Goal: Entertainment & Leisure: Consume media (video, audio)

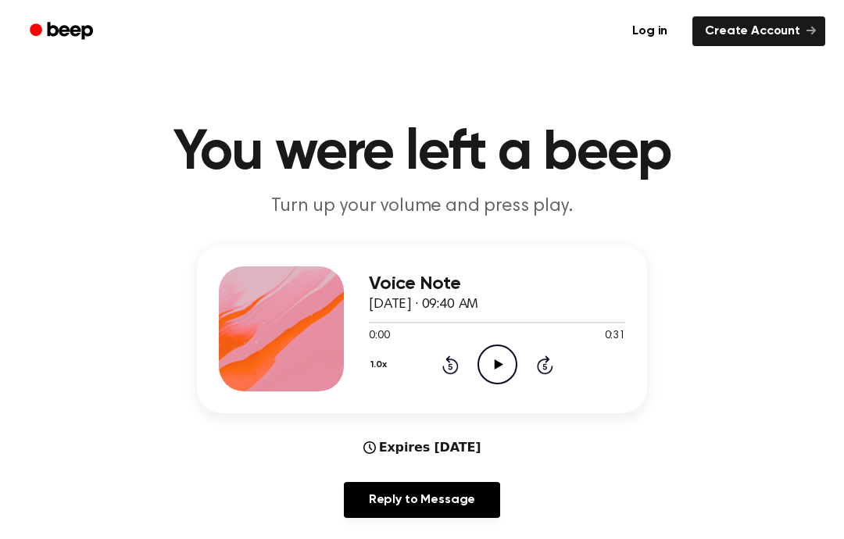
click at [489, 375] on icon "Play Audio" at bounding box center [498, 365] width 40 height 40
click at [493, 371] on icon "Pause Audio" at bounding box center [498, 365] width 40 height 40
click at [516, 355] on icon "Play Audio" at bounding box center [498, 365] width 40 height 40
click at [500, 370] on icon at bounding box center [497, 365] width 7 height 10
click at [507, 363] on icon "Play Audio" at bounding box center [498, 365] width 40 height 40
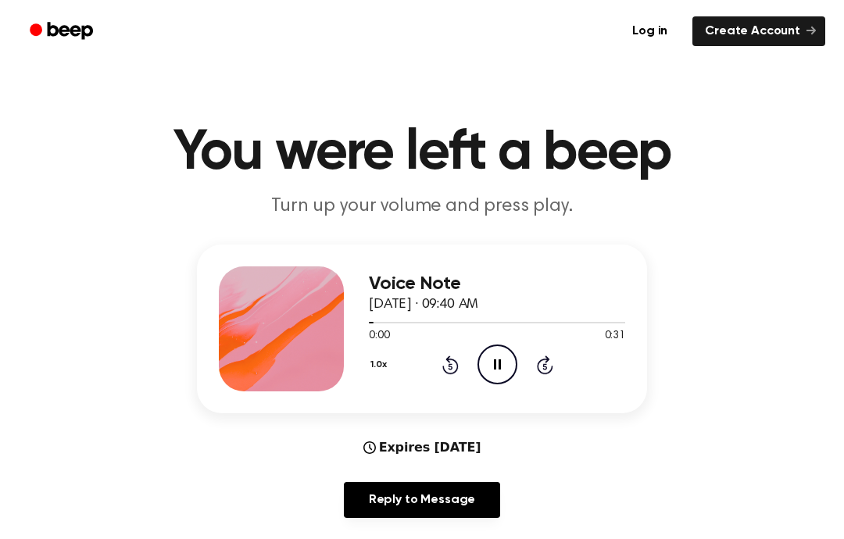
click at [499, 368] on icon at bounding box center [497, 365] width 7 height 10
click at [508, 364] on icon "Play Audio" at bounding box center [498, 365] width 40 height 40
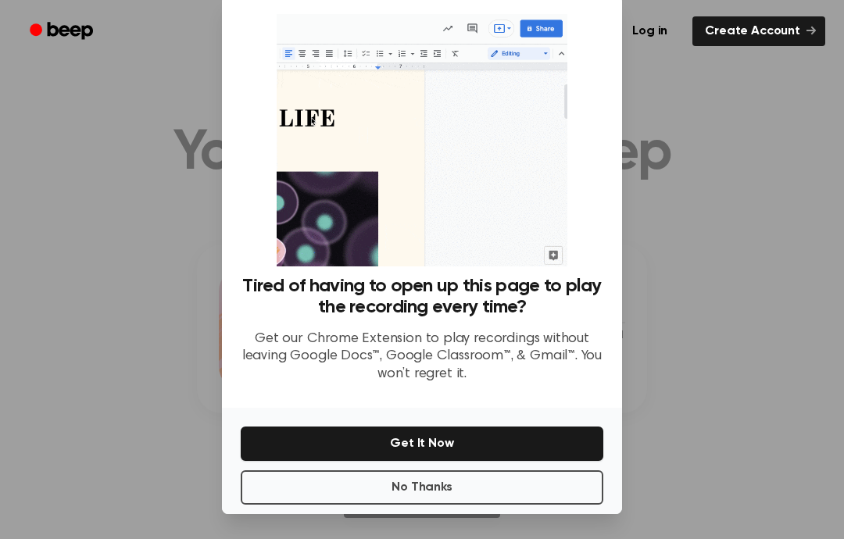
scroll to position [49, 0]
click at [422, 471] on button "No Thanks" at bounding box center [422, 488] width 363 height 34
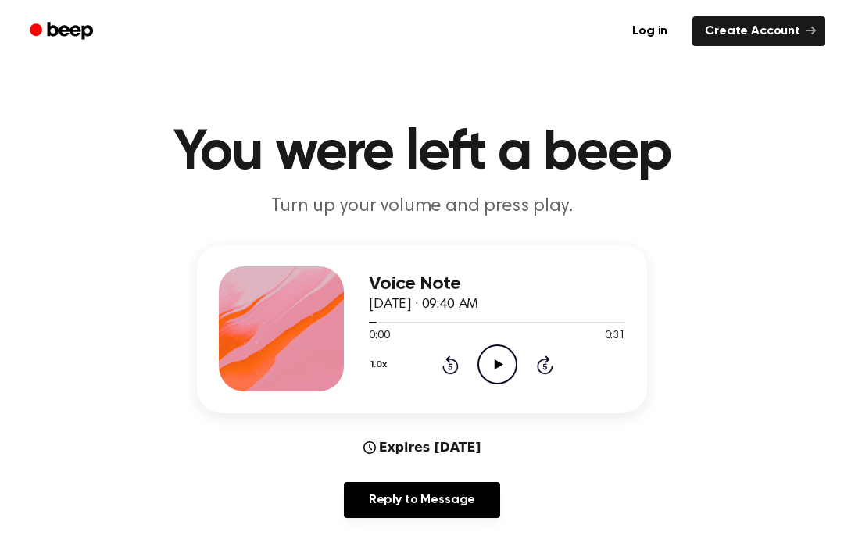
click at [504, 364] on icon "Play Audio" at bounding box center [498, 365] width 40 height 40
click at [498, 367] on icon "Pause Audio" at bounding box center [498, 365] width 40 height 40
click at [517, 364] on div "1.0x Rewind 5 seconds Play Audio Skip 5 seconds" at bounding box center [497, 365] width 256 height 40
click at [497, 368] on icon "Play Audio" at bounding box center [498, 365] width 40 height 40
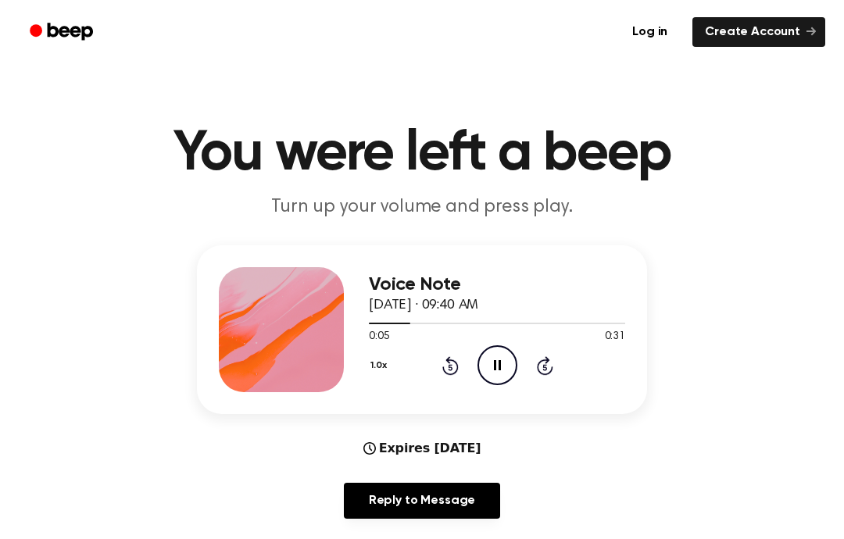
scroll to position [5, 0]
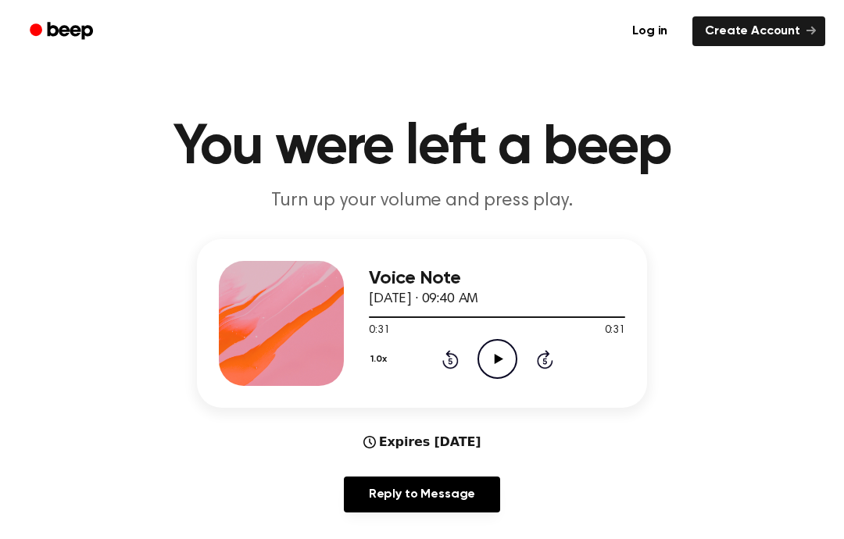
click at [496, 353] on icon "Play Audio" at bounding box center [498, 359] width 40 height 40
click at [487, 338] on div "0:00 0:31" at bounding box center [497, 331] width 256 height 16
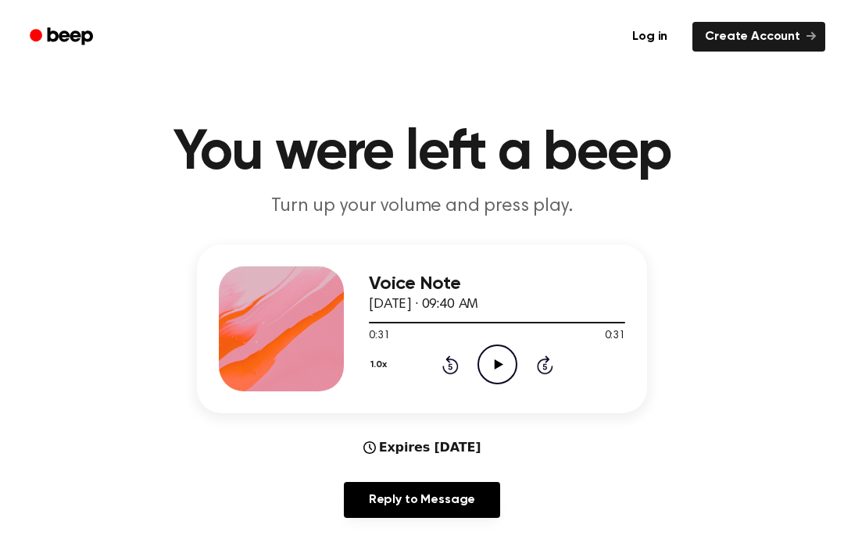
click at [502, 371] on icon "Play Audio" at bounding box center [498, 359] width 40 height 40
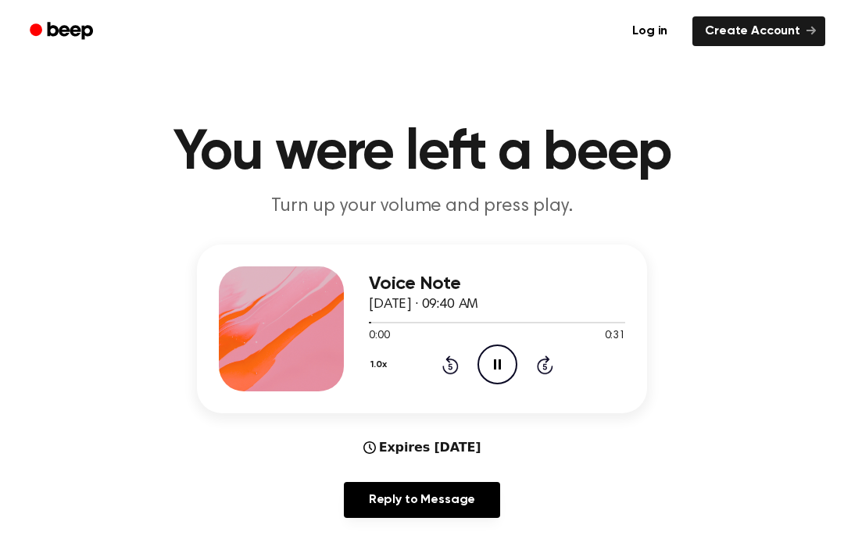
click at [507, 374] on icon "Pause Audio" at bounding box center [498, 365] width 40 height 40
click at [495, 355] on icon "Play Audio" at bounding box center [498, 365] width 40 height 40
click at [487, 360] on icon "Play Audio" at bounding box center [498, 365] width 40 height 40
click at [498, 367] on icon "Pause Audio" at bounding box center [498, 365] width 40 height 40
